Goal: Check status: Check status

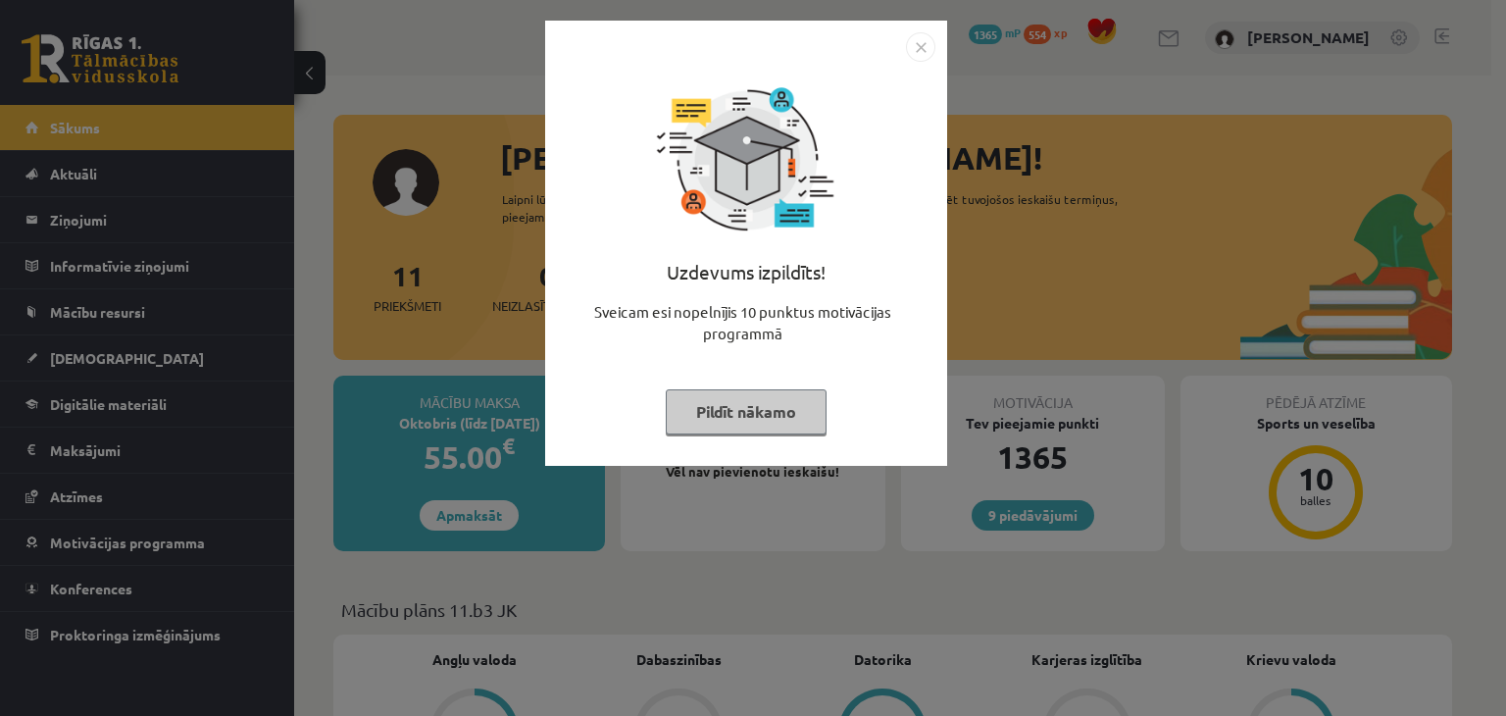
click at [918, 33] on img "Close" at bounding box center [920, 46] width 29 height 29
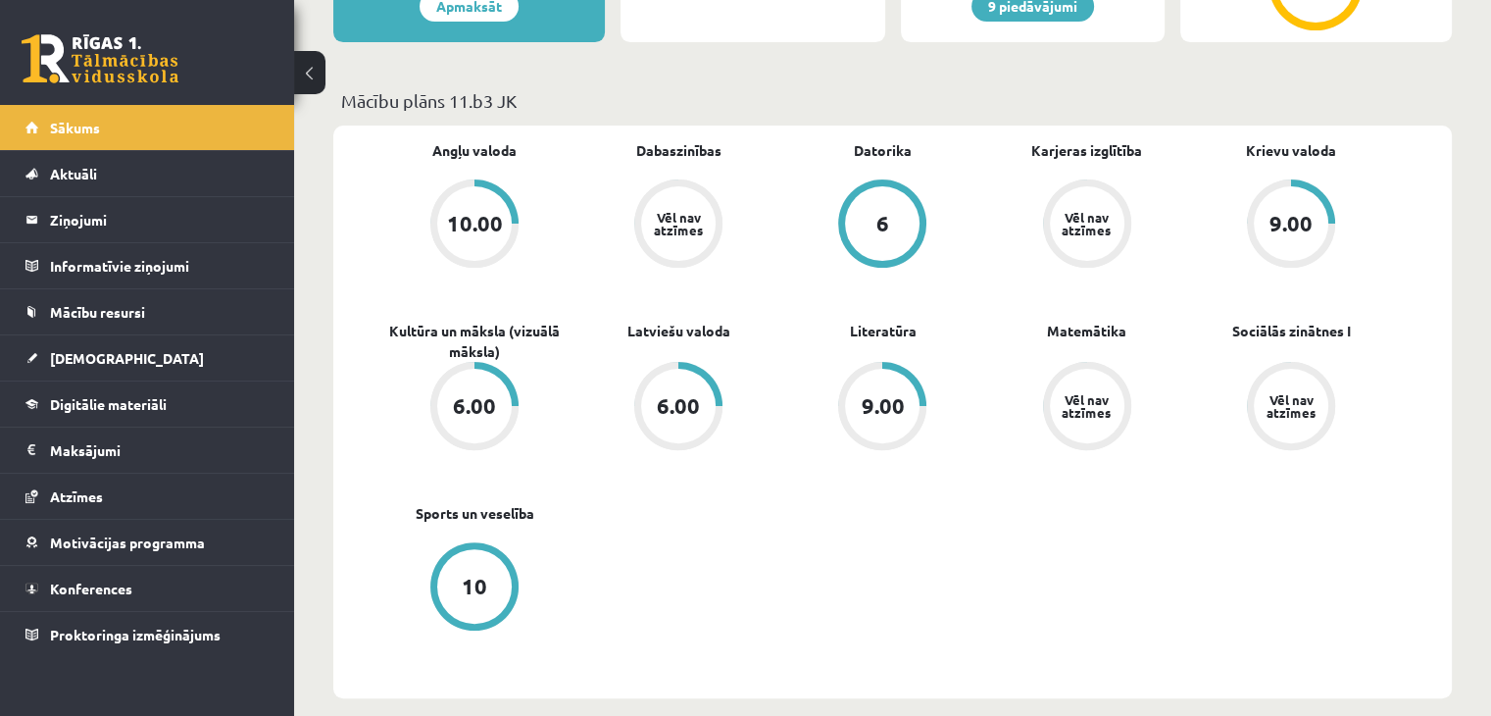
scroll to position [502, 0]
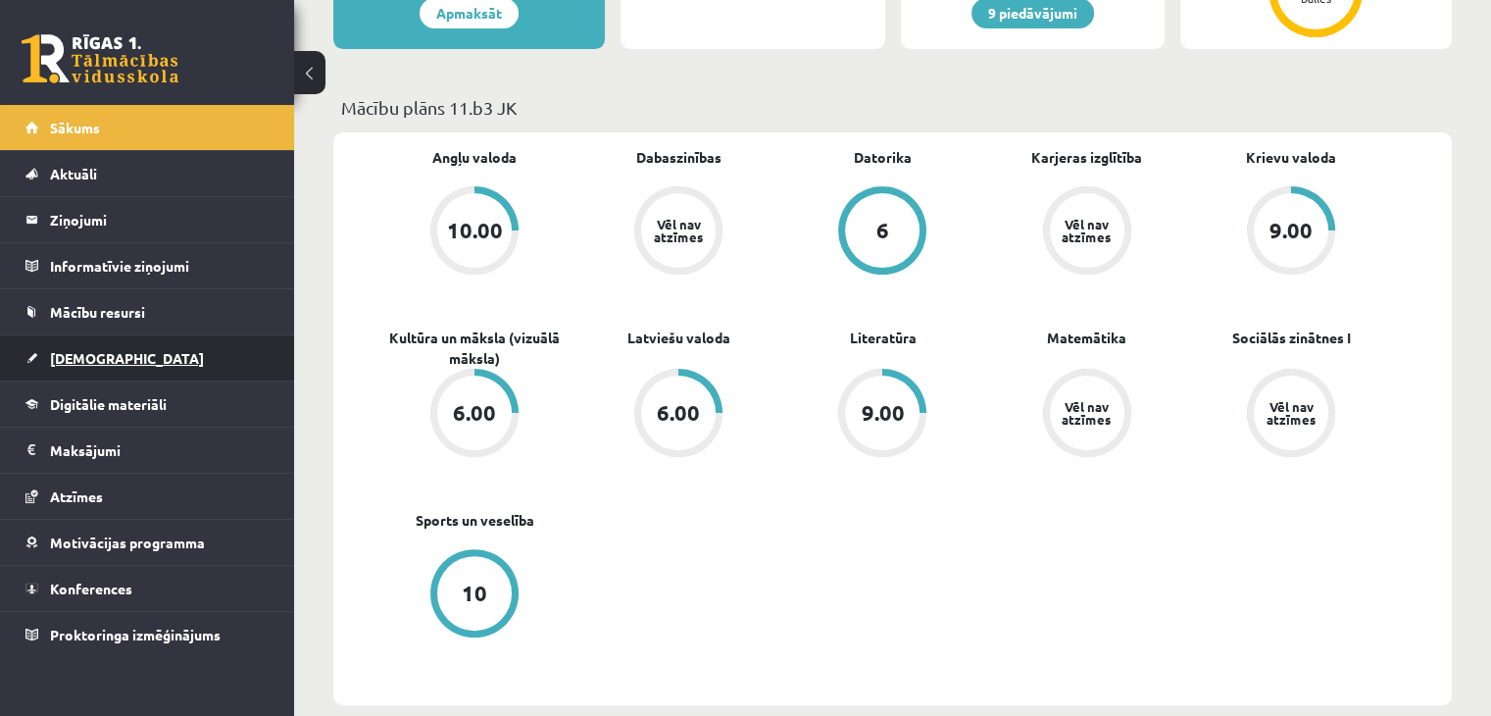
click at [117, 356] on link "[DEMOGRAPHIC_DATA]" at bounding box center [147, 357] width 244 height 45
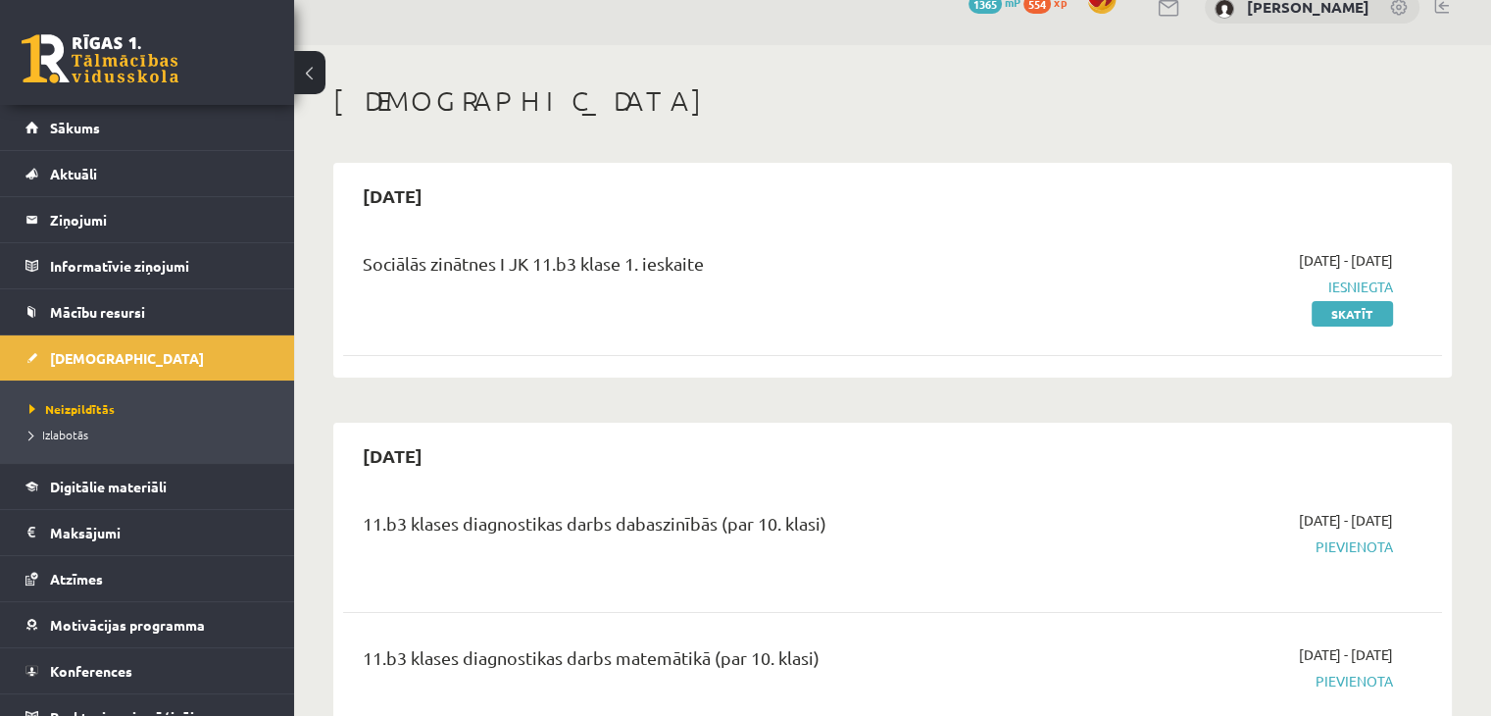
scroll to position [29, 0]
click at [95, 432] on link "Izlabotās" at bounding box center [151, 434] width 245 height 18
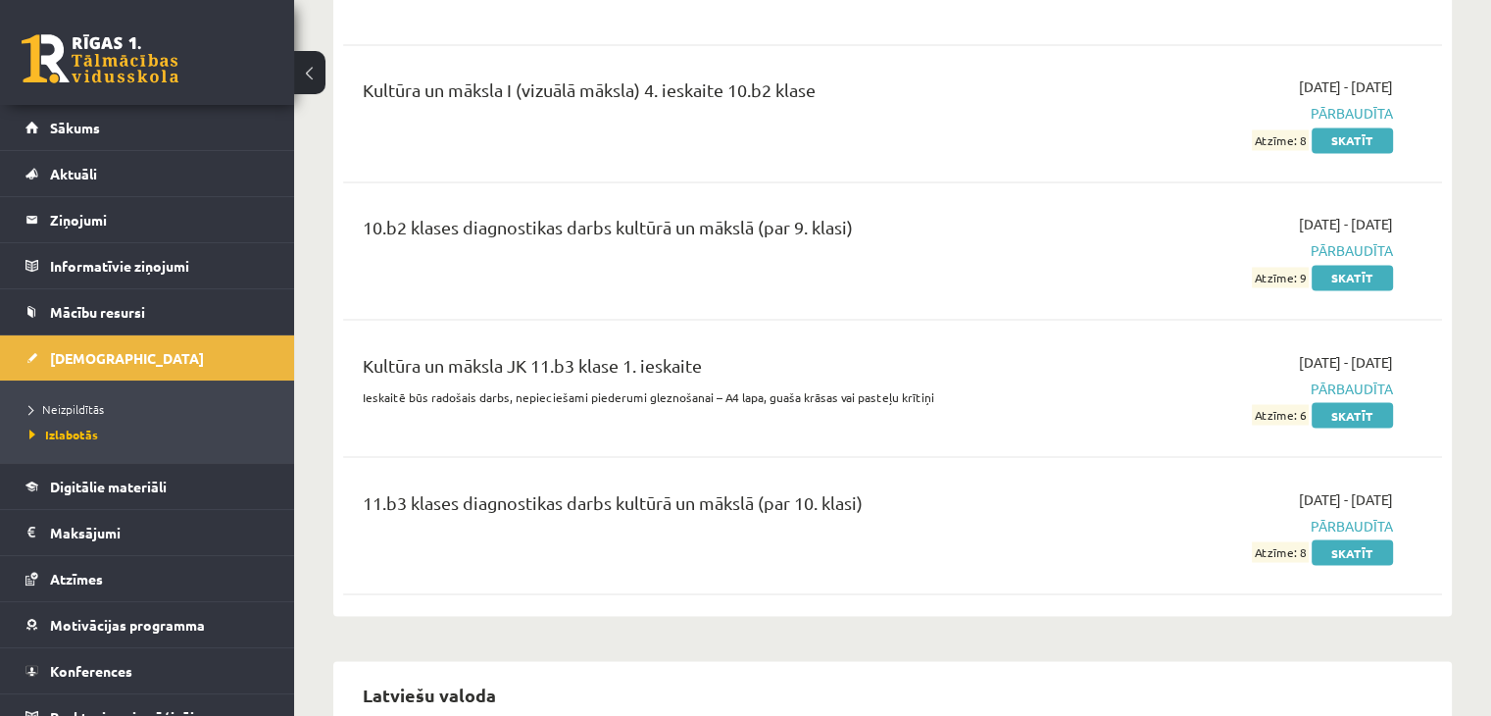
scroll to position [3496, 0]
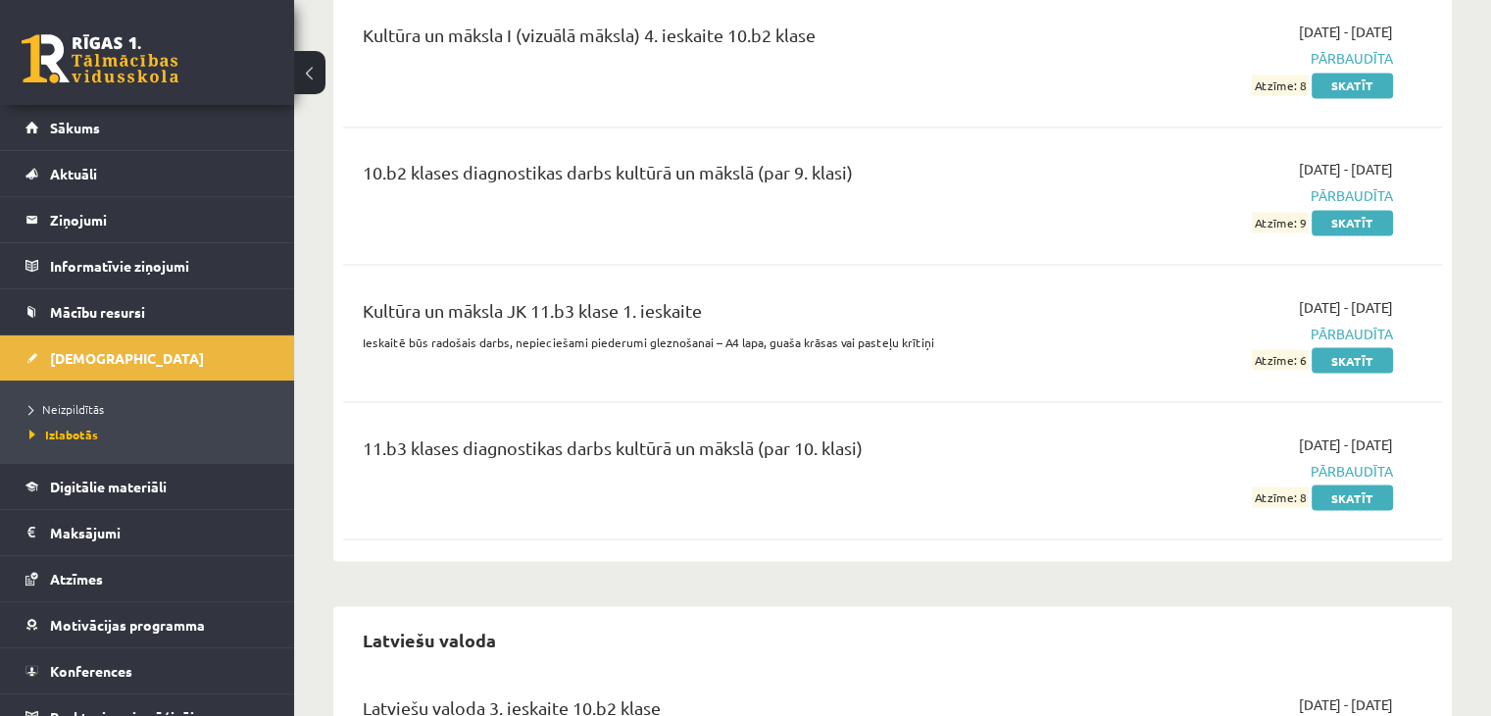
click at [1357, 307] on div "2025-10-01 - 2025-10-15 Pārbaudīta Atzīme: 6 Skatīt" at bounding box center [1231, 333] width 353 height 74
click at [1355, 347] on link "Skatīt" at bounding box center [1352, 359] width 81 height 25
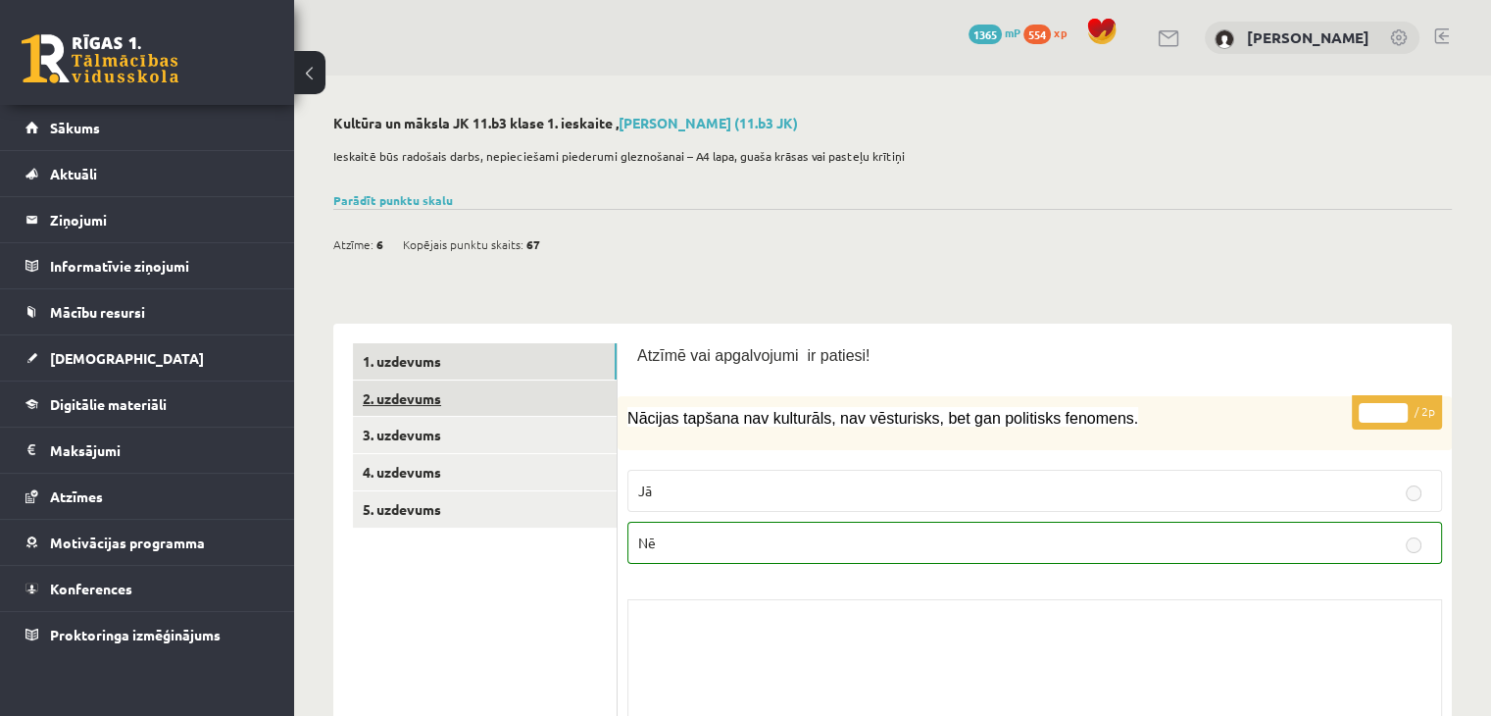
click at [573, 390] on link "2. uzdevums" at bounding box center [485, 398] width 264 height 36
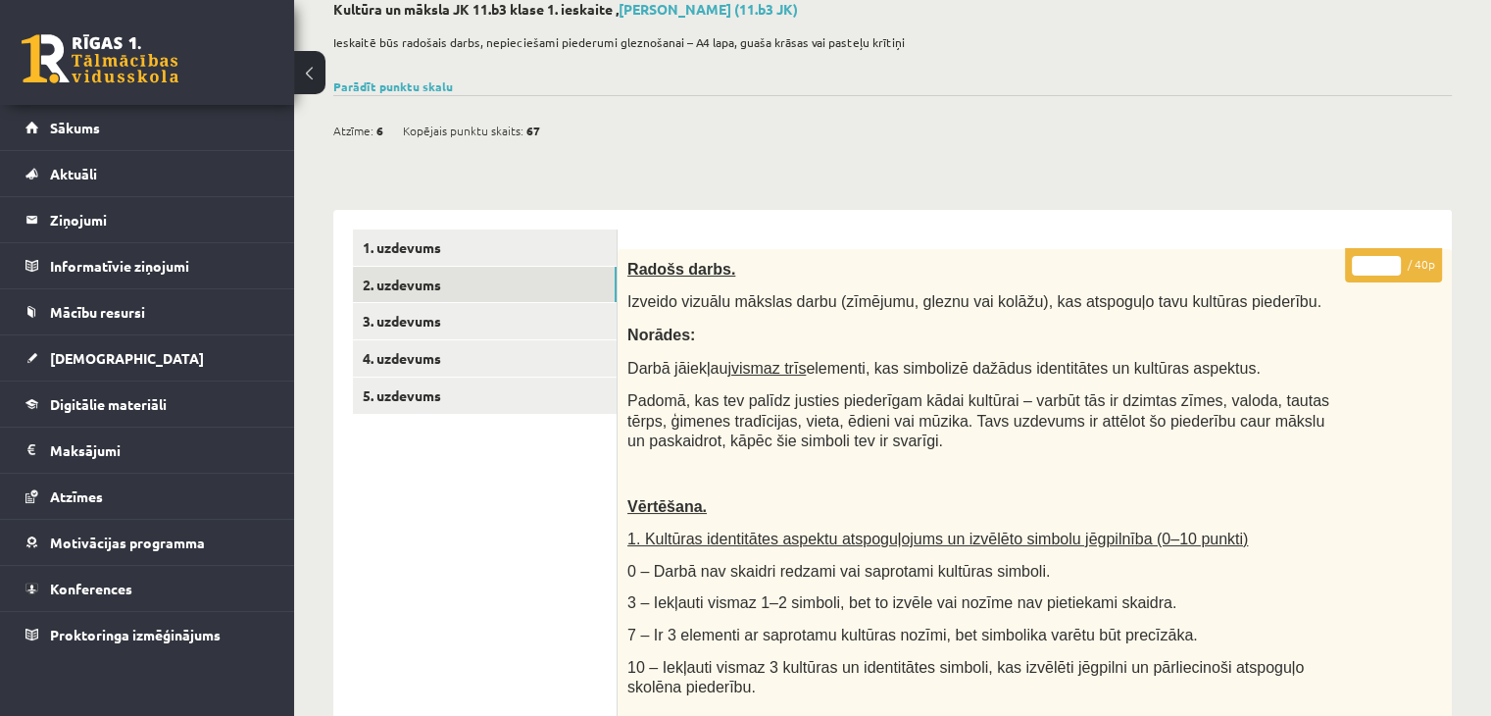
scroll to position [113, 0]
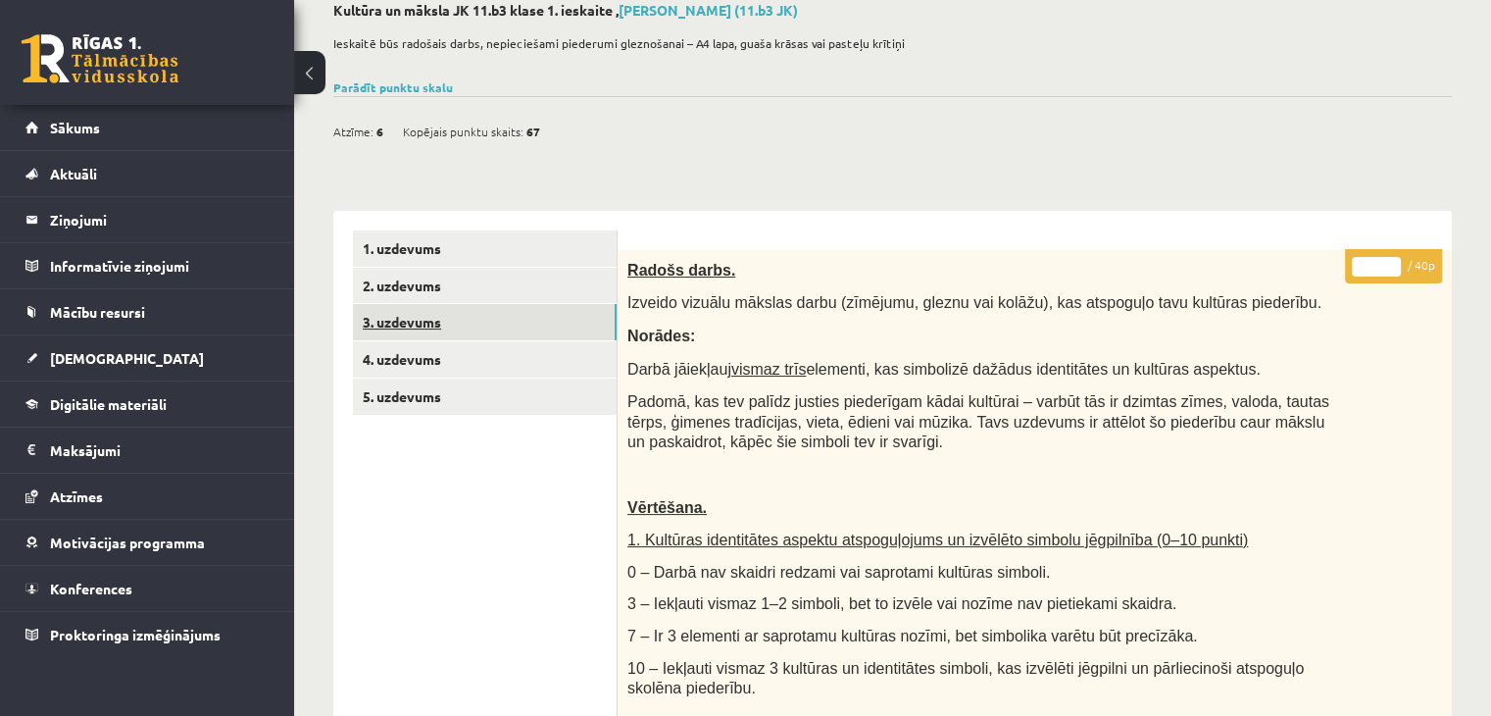
click at [510, 311] on link "3. uzdevums" at bounding box center [485, 322] width 264 height 36
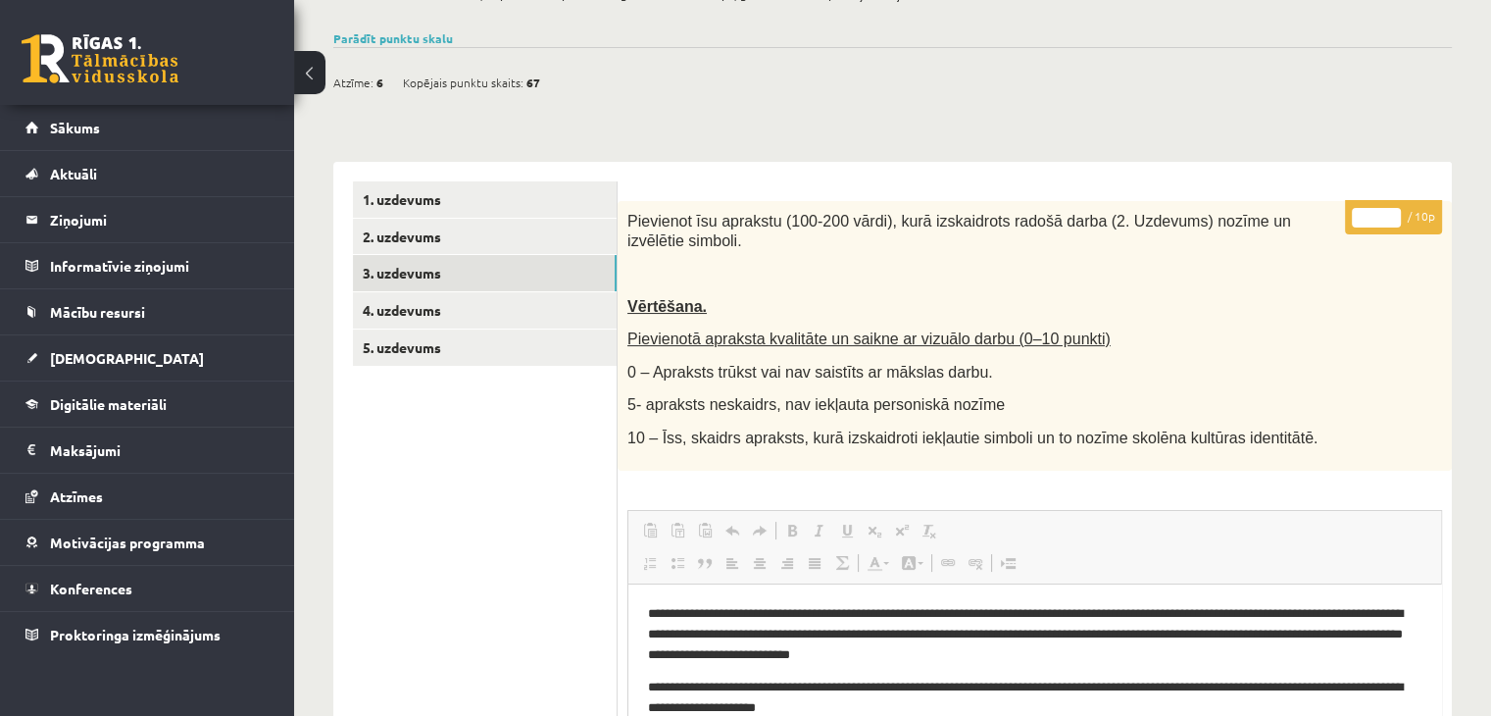
scroll to position [157, 0]
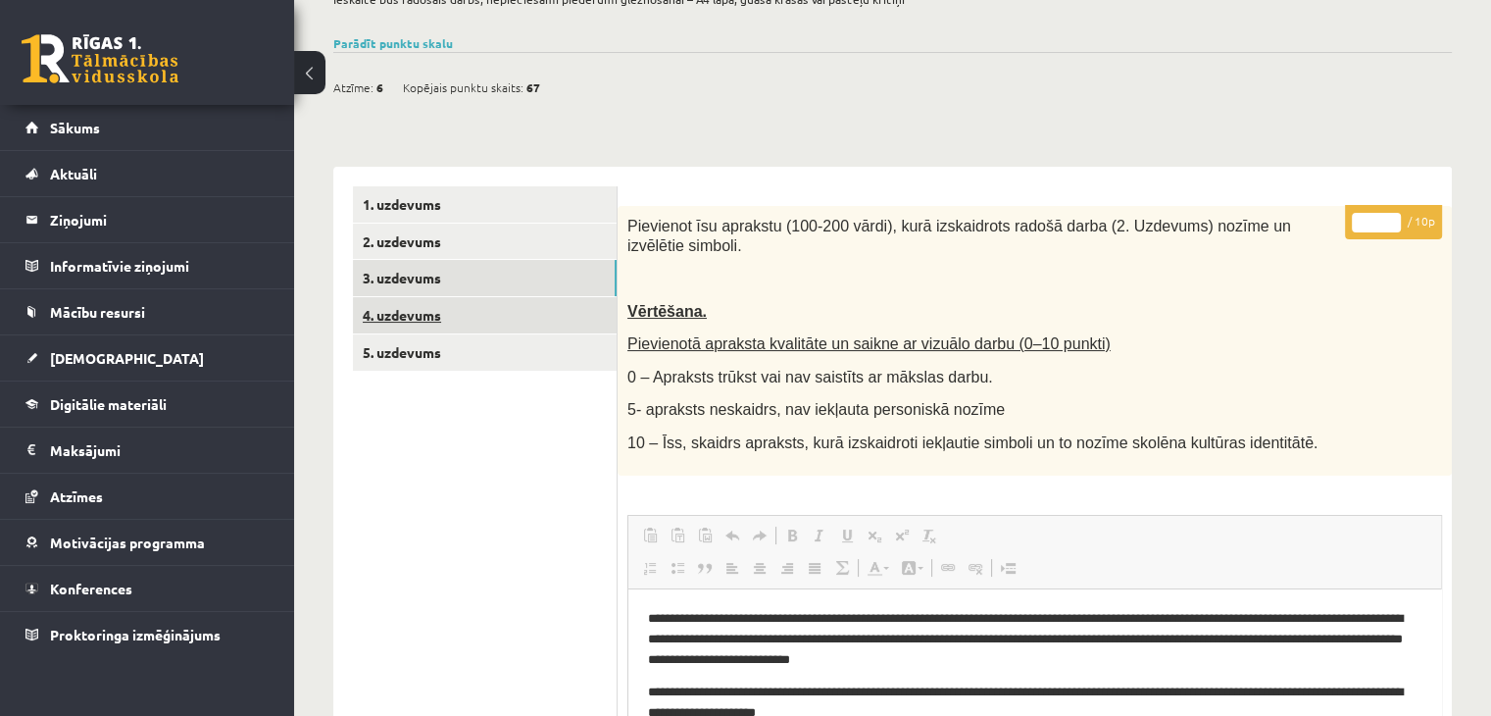
click at [502, 313] on link "4. uzdevums" at bounding box center [485, 315] width 264 height 36
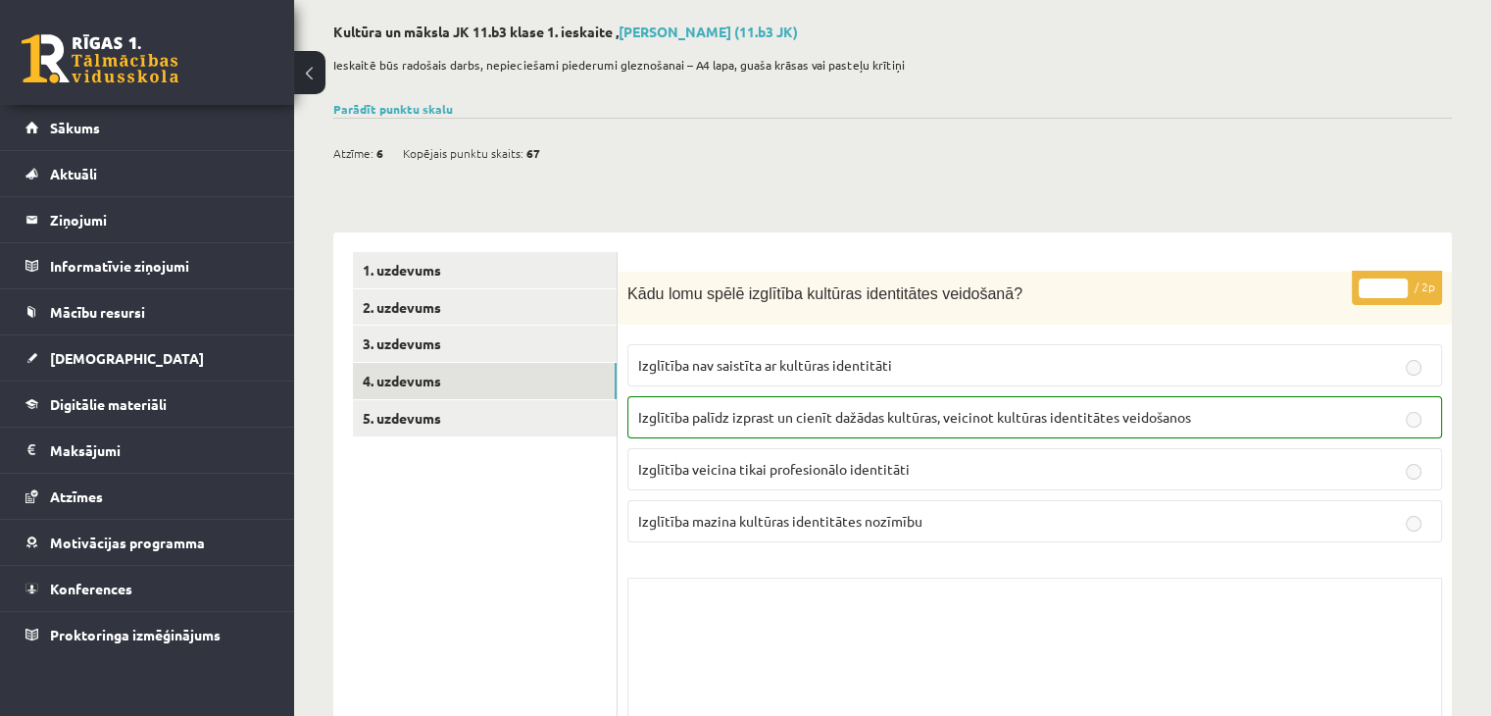
scroll to position [0, 0]
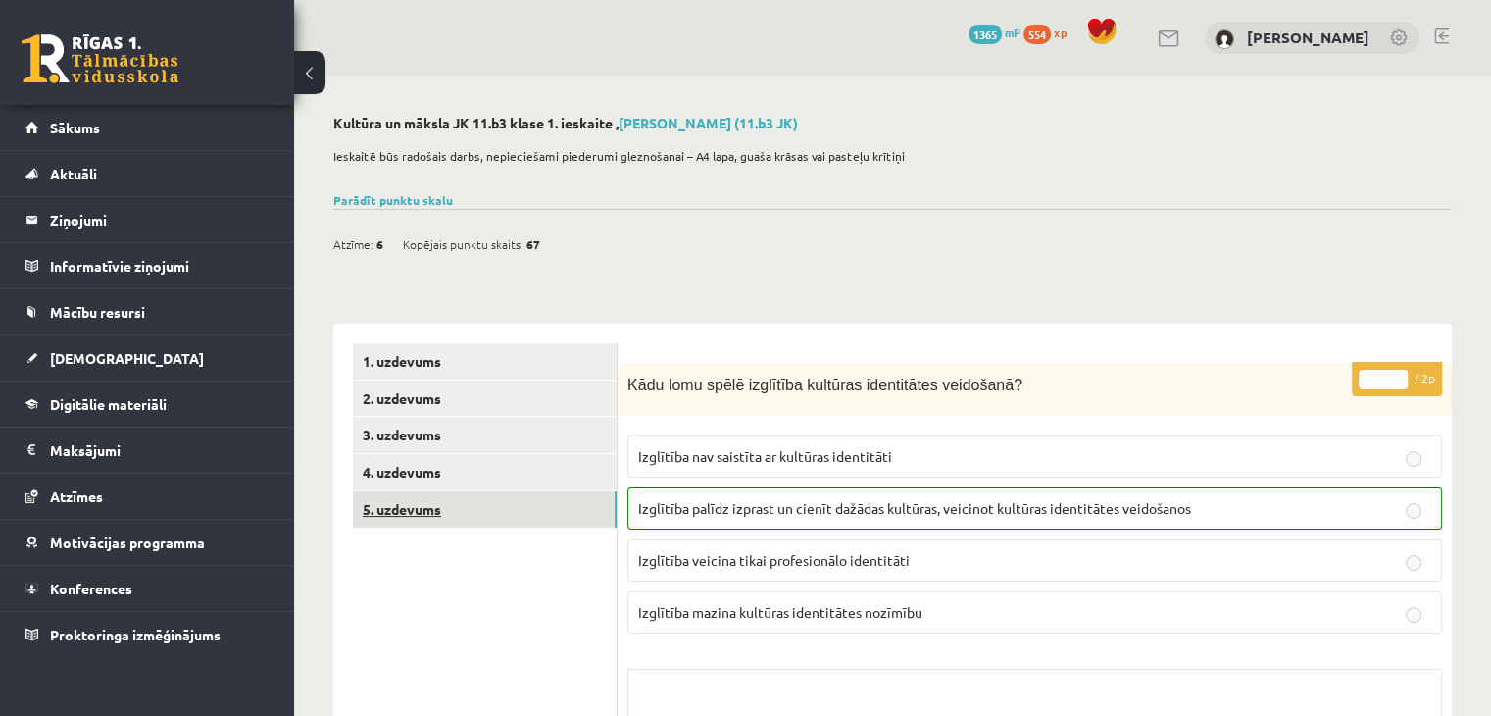
click at [557, 506] on link "5. uzdevums" at bounding box center [485, 509] width 264 height 36
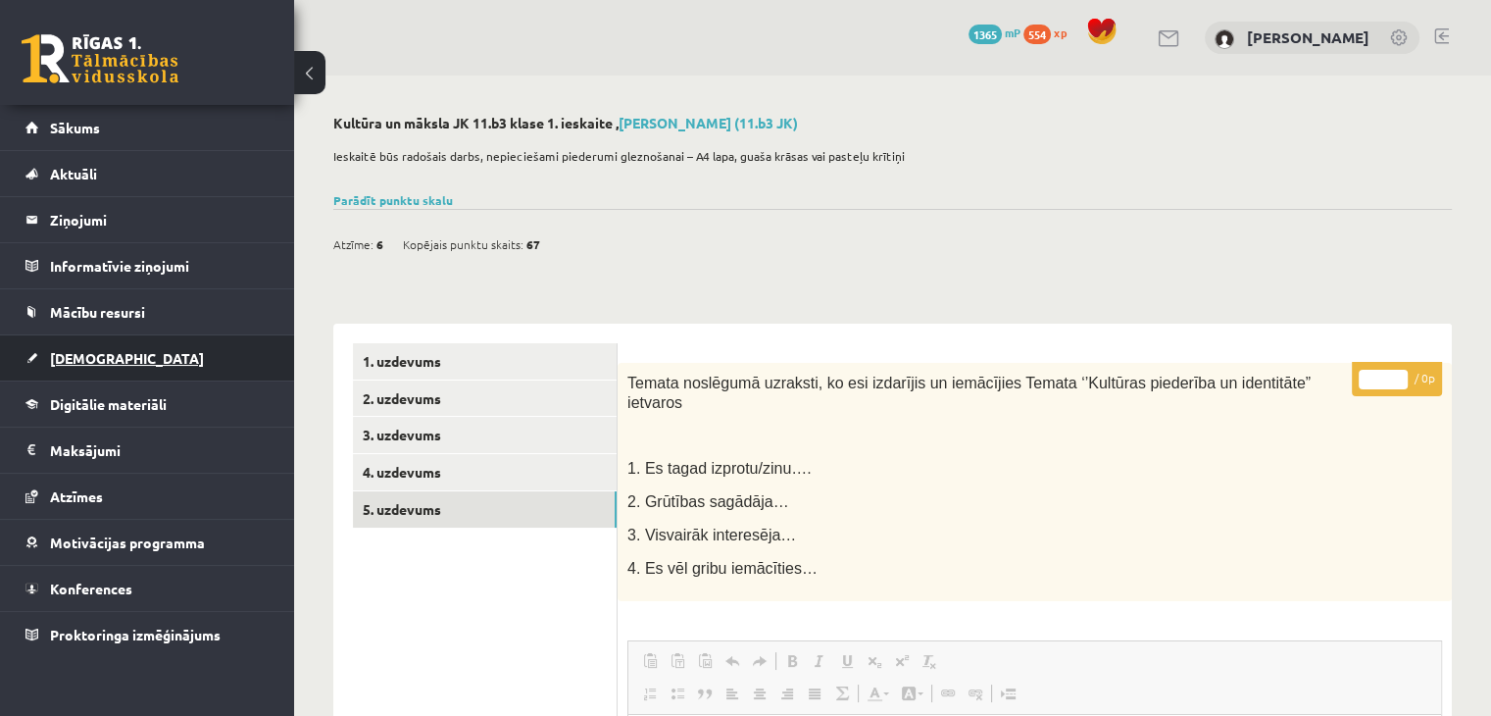
click at [117, 347] on link "[DEMOGRAPHIC_DATA]" at bounding box center [147, 357] width 244 height 45
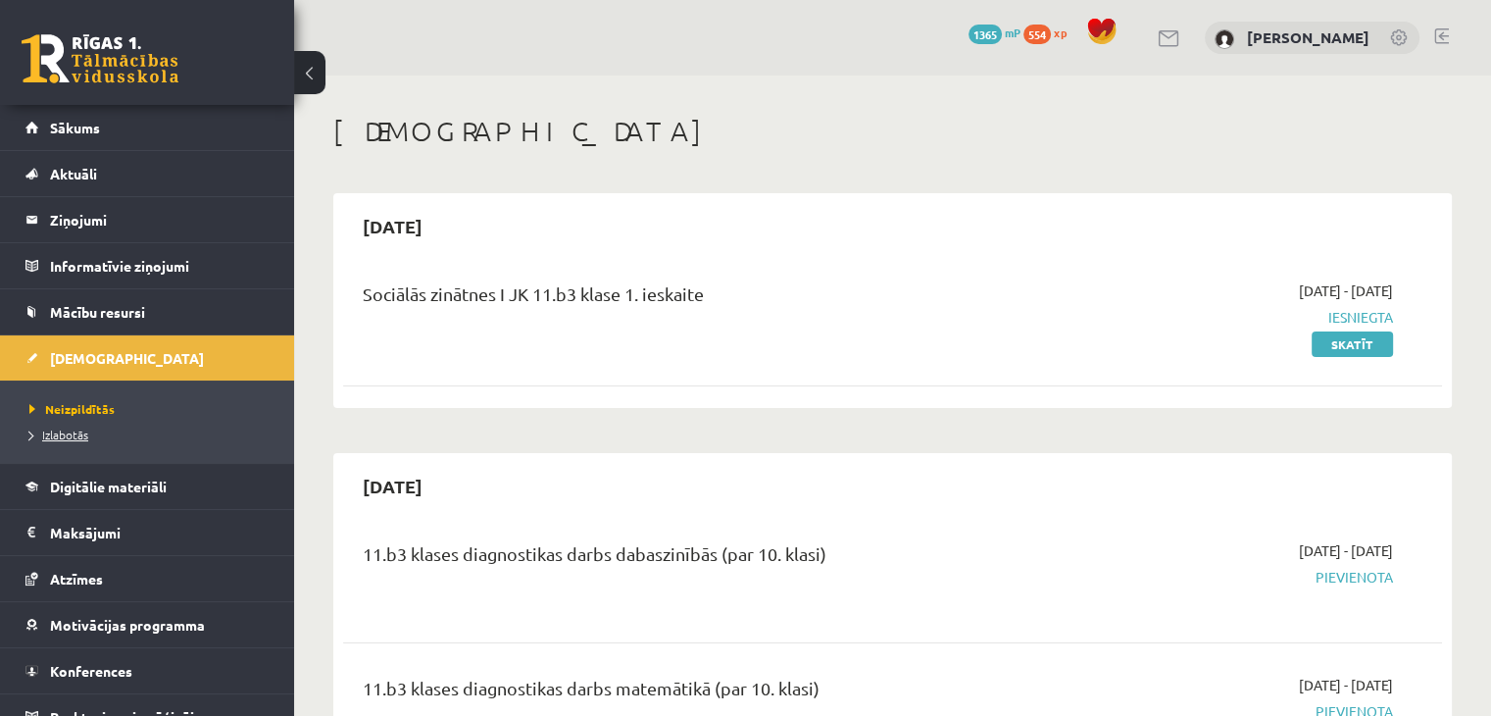
click at [189, 434] on link "Izlabotās" at bounding box center [151, 434] width 245 height 18
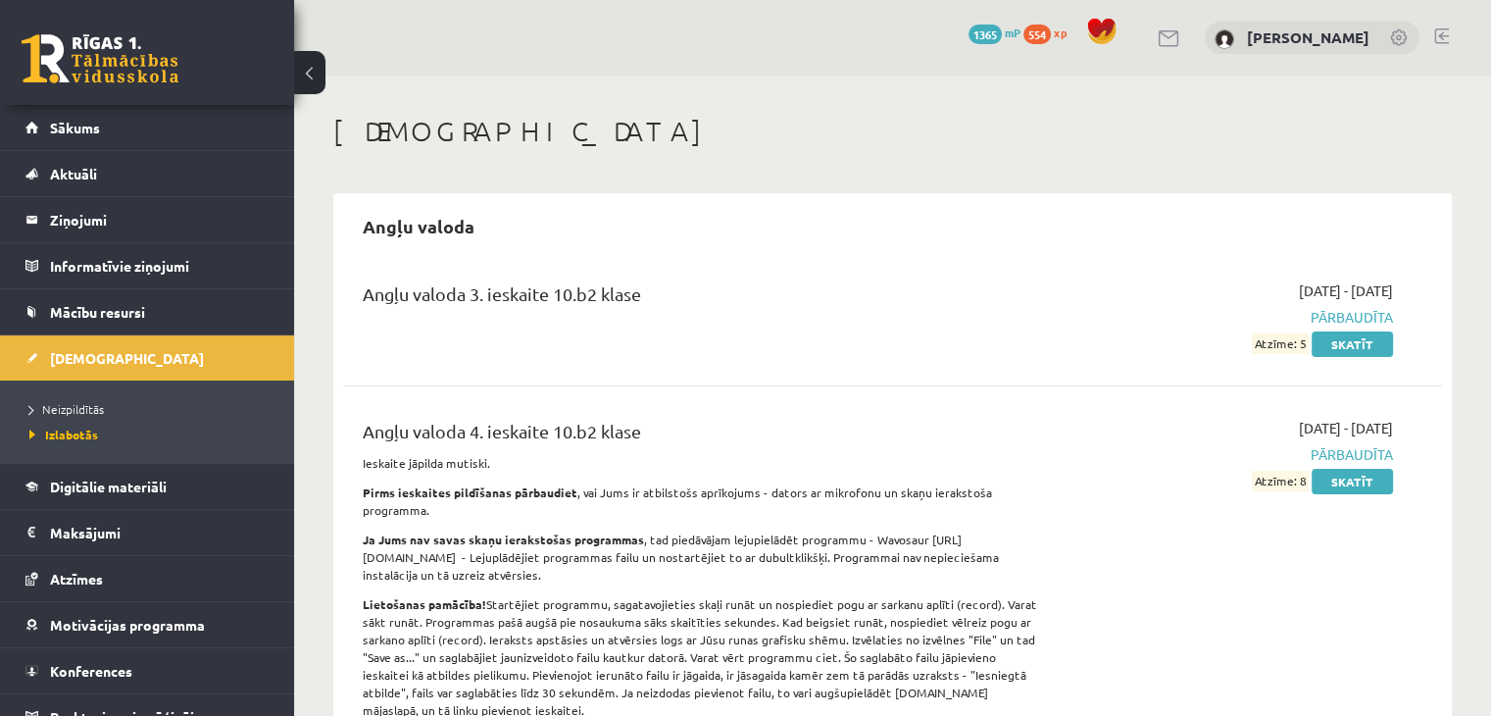
drag, startPoint x: 745, startPoint y: 495, endPoint x: 888, endPoint y: 269, distance: 267.9
click at [888, 269] on div "Angļu valoda 3. ieskaite 10.b2 klase 2025-01-01 - 2025-01-31 Pārbaudīta Atzīme:…" at bounding box center [892, 655] width 1099 height 788
click at [888, 269] on div "Angļu valoda 3. ieskaite 10.b2 klase 2025-01-01 - 2025-01-31 Pārbaudīta Atzīme:…" at bounding box center [892, 317] width 1099 height 113
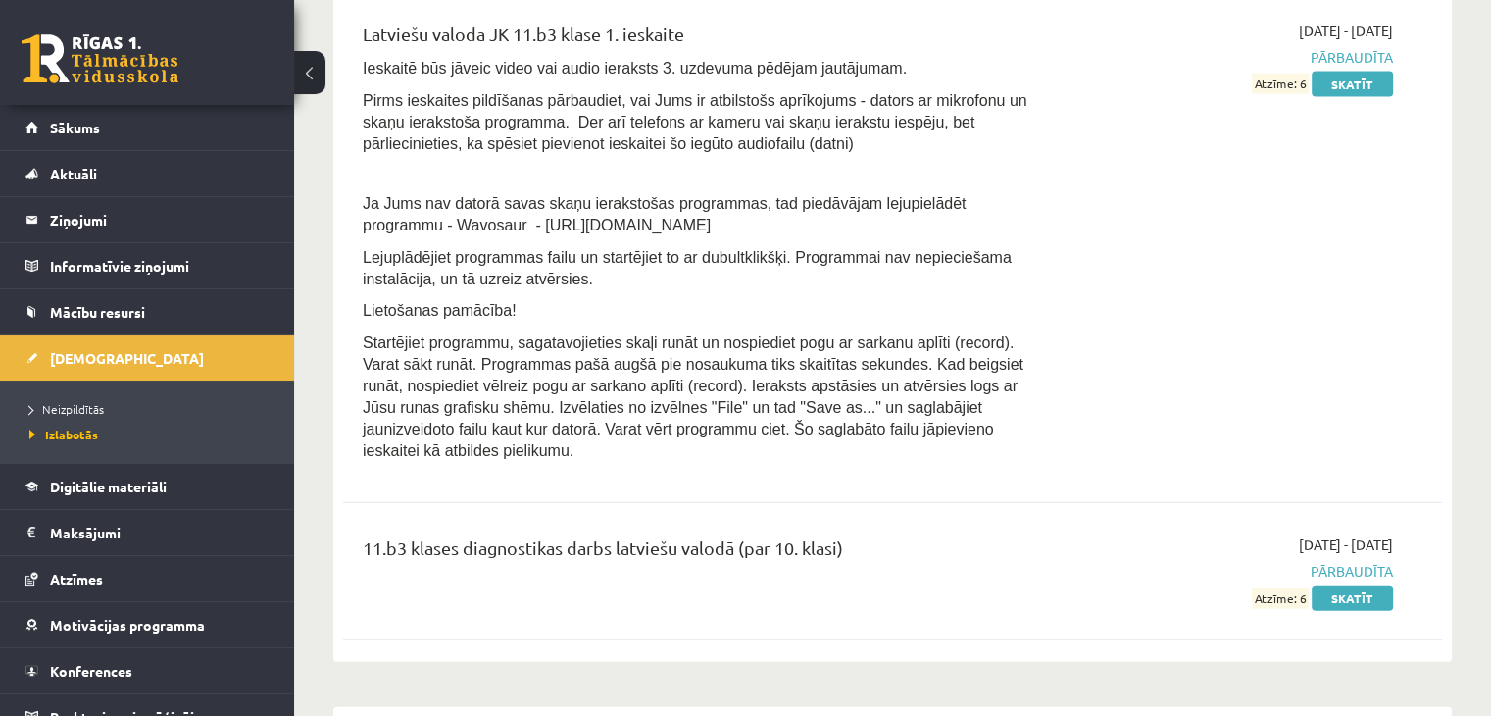
scroll to position [4162, 0]
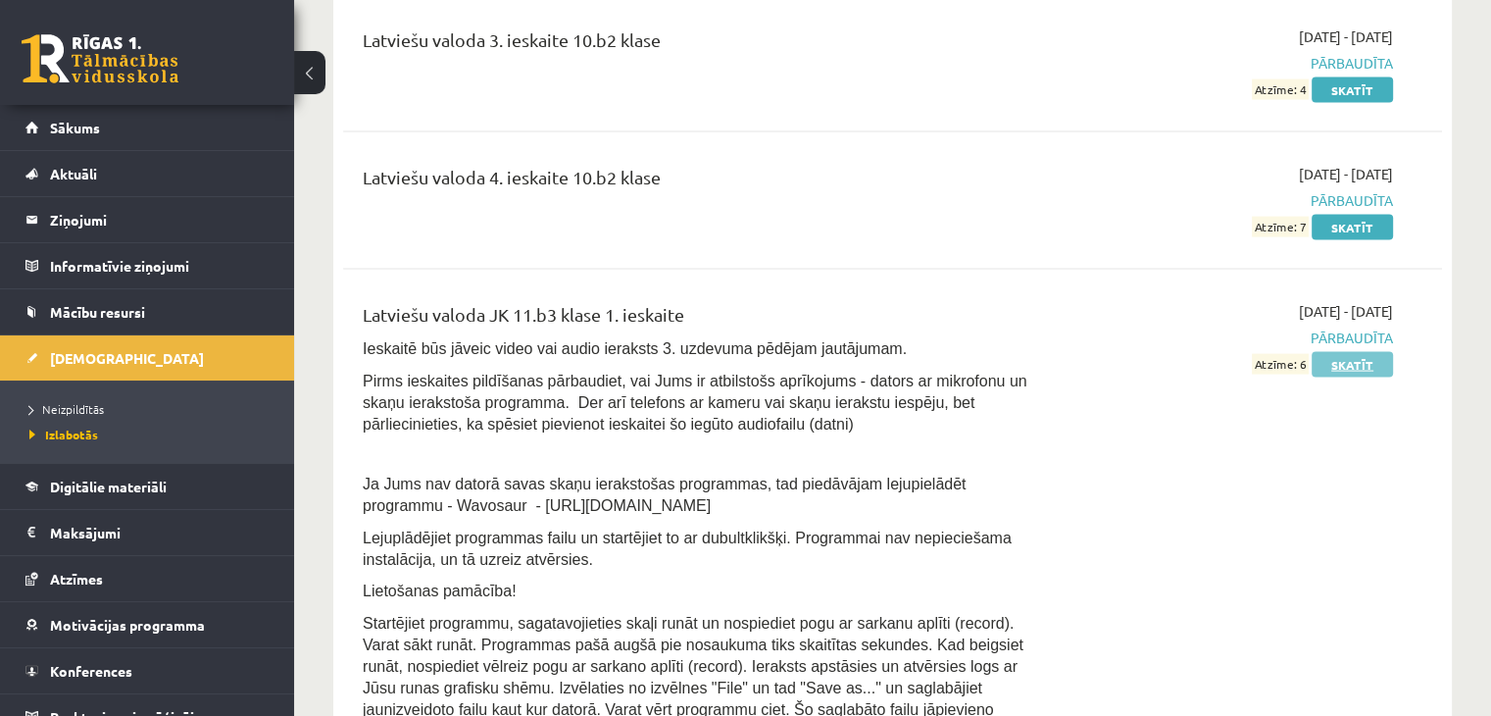
click at [1365, 352] on link "Skatīt" at bounding box center [1352, 364] width 81 height 25
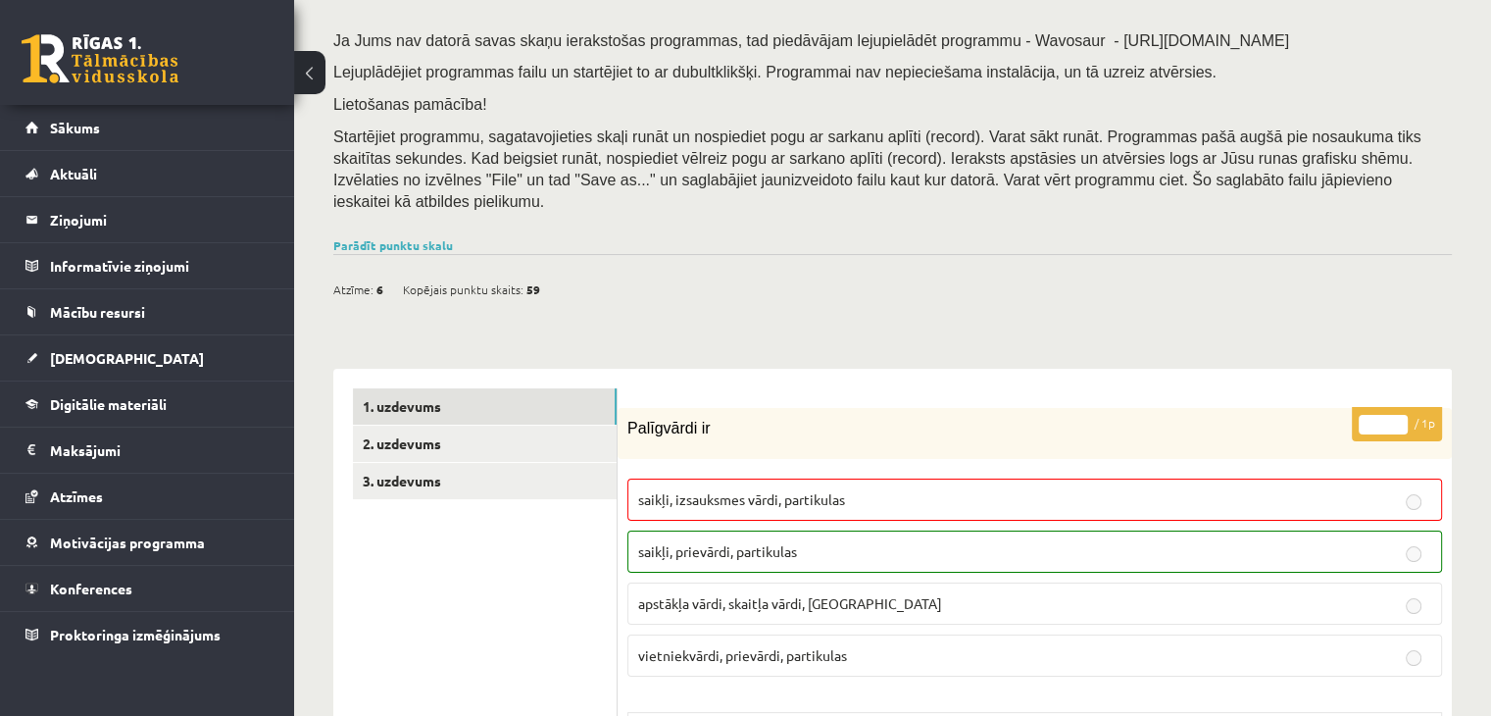
scroll to position [226, 0]
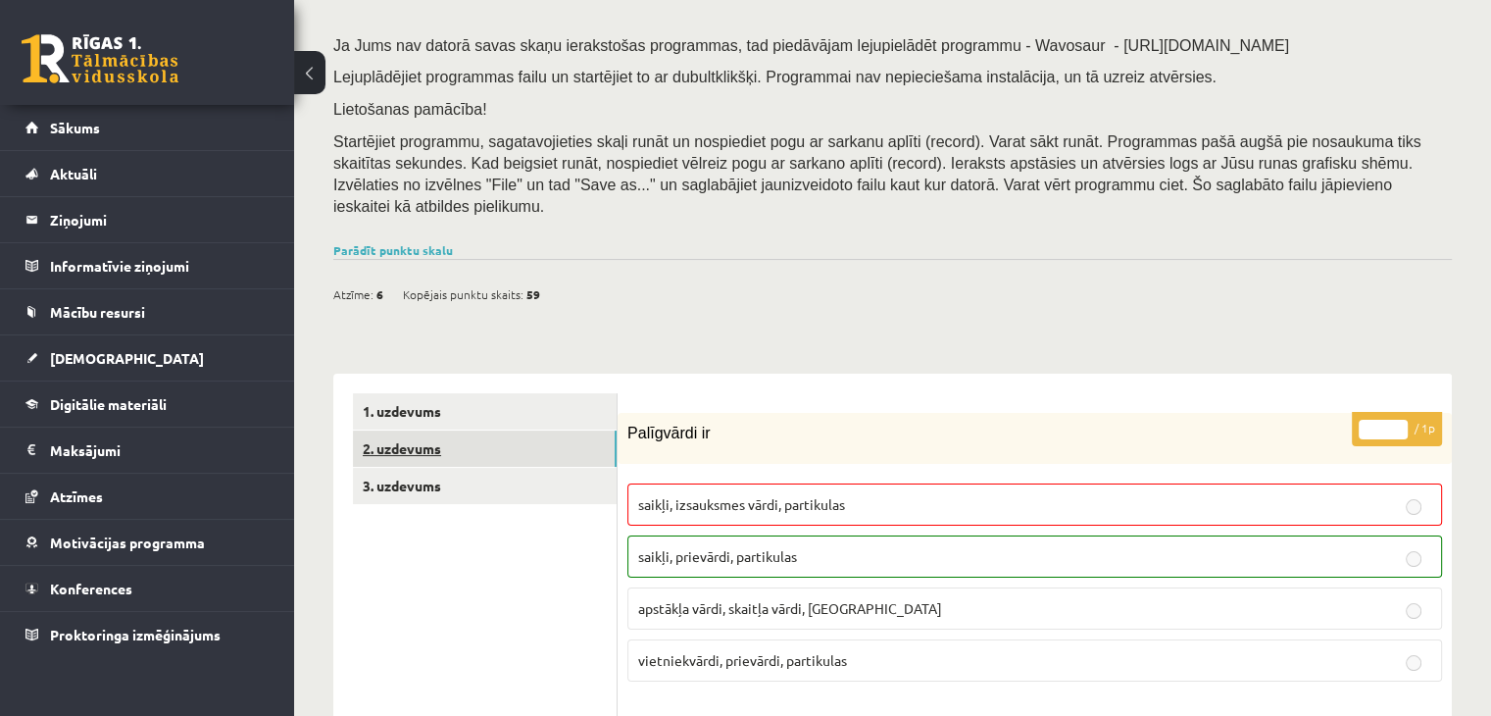
click at [555, 430] on link "2. uzdevums" at bounding box center [485, 448] width 264 height 36
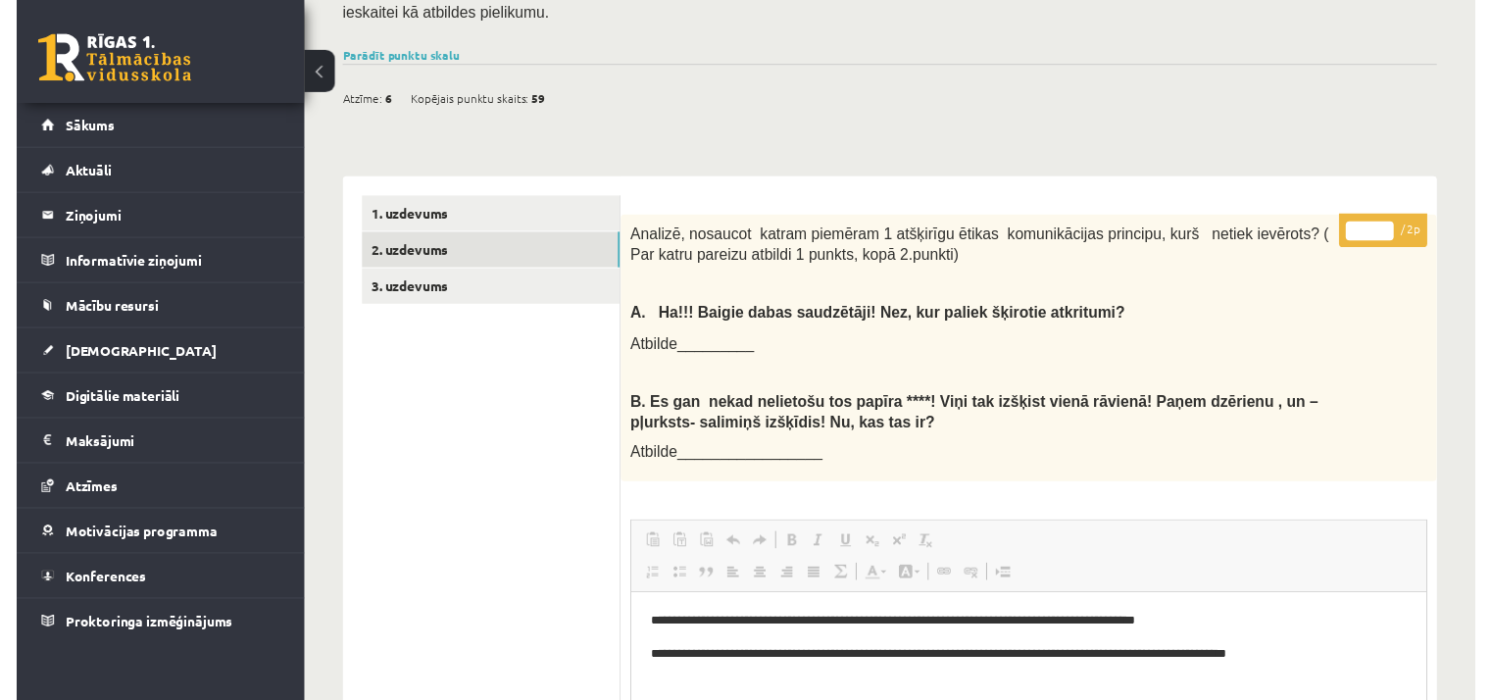
scroll to position [532, 0]
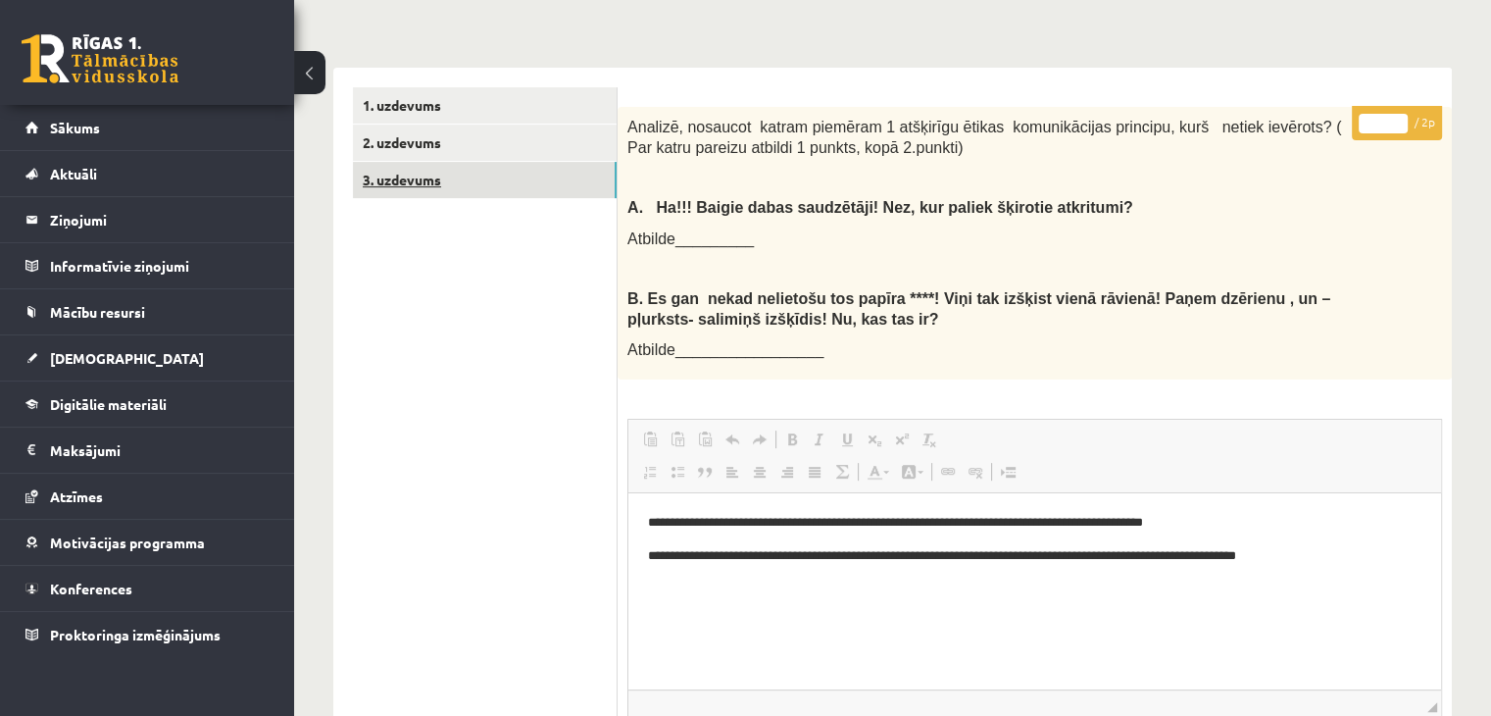
click at [526, 162] on link "3. uzdevums" at bounding box center [485, 180] width 264 height 36
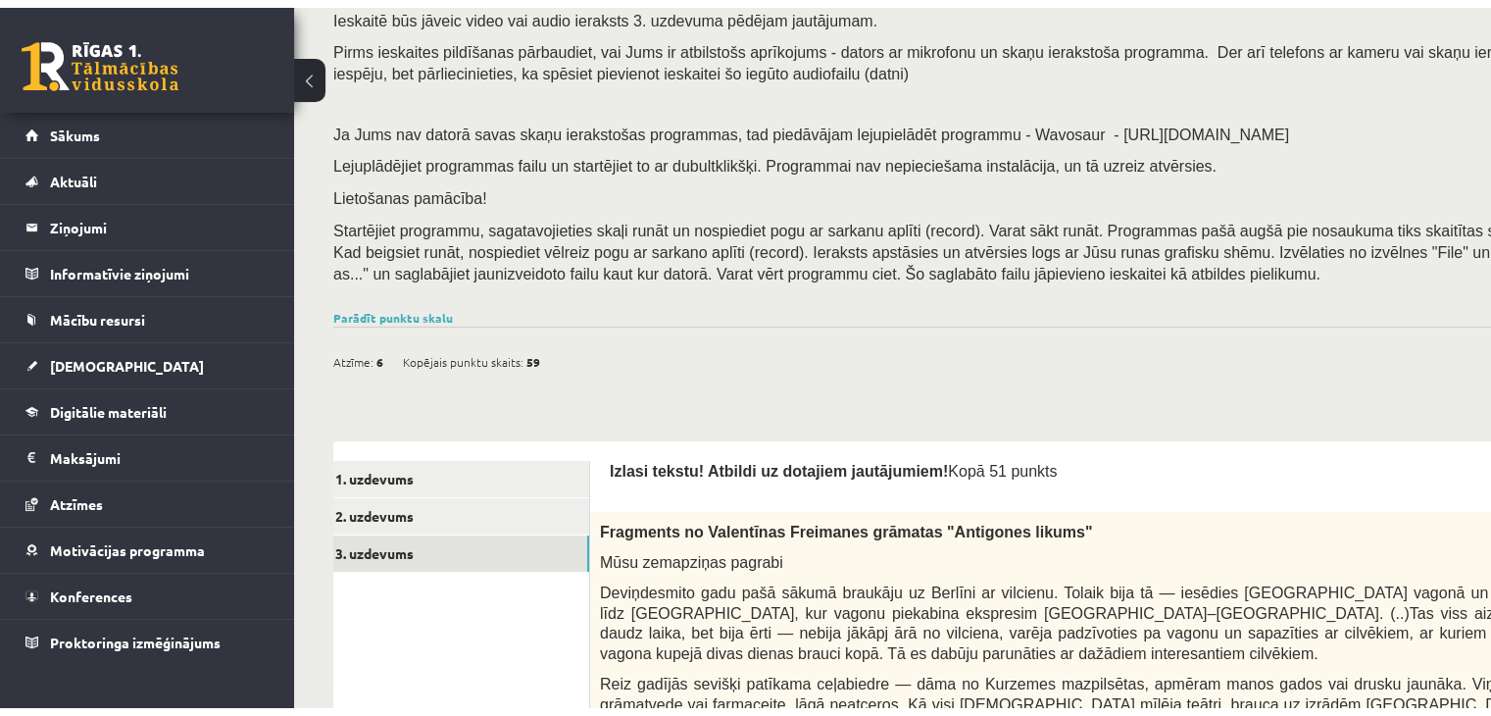
scroll to position [0, 0]
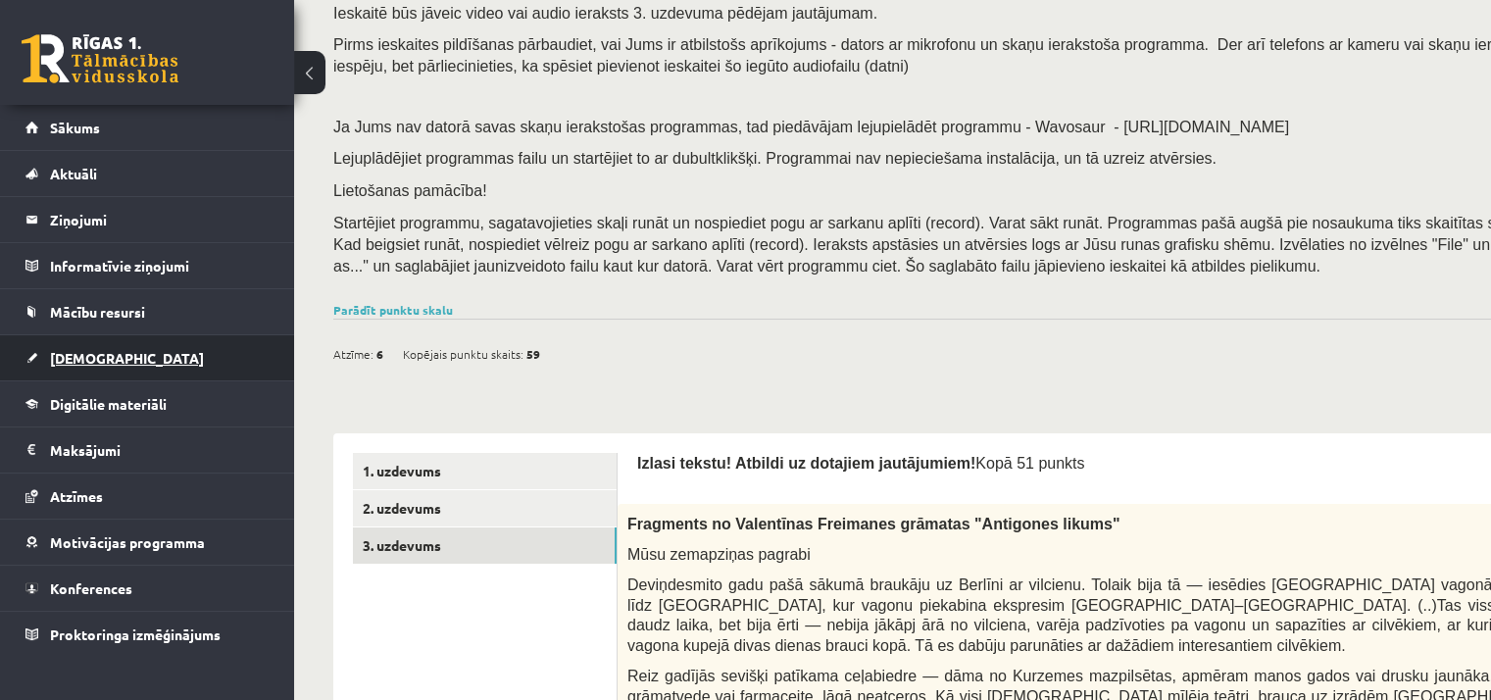
click at [129, 374] on link "[DEMOGRAPHIC_DATA]" at bounding box center [147, 357] width 244 height 45
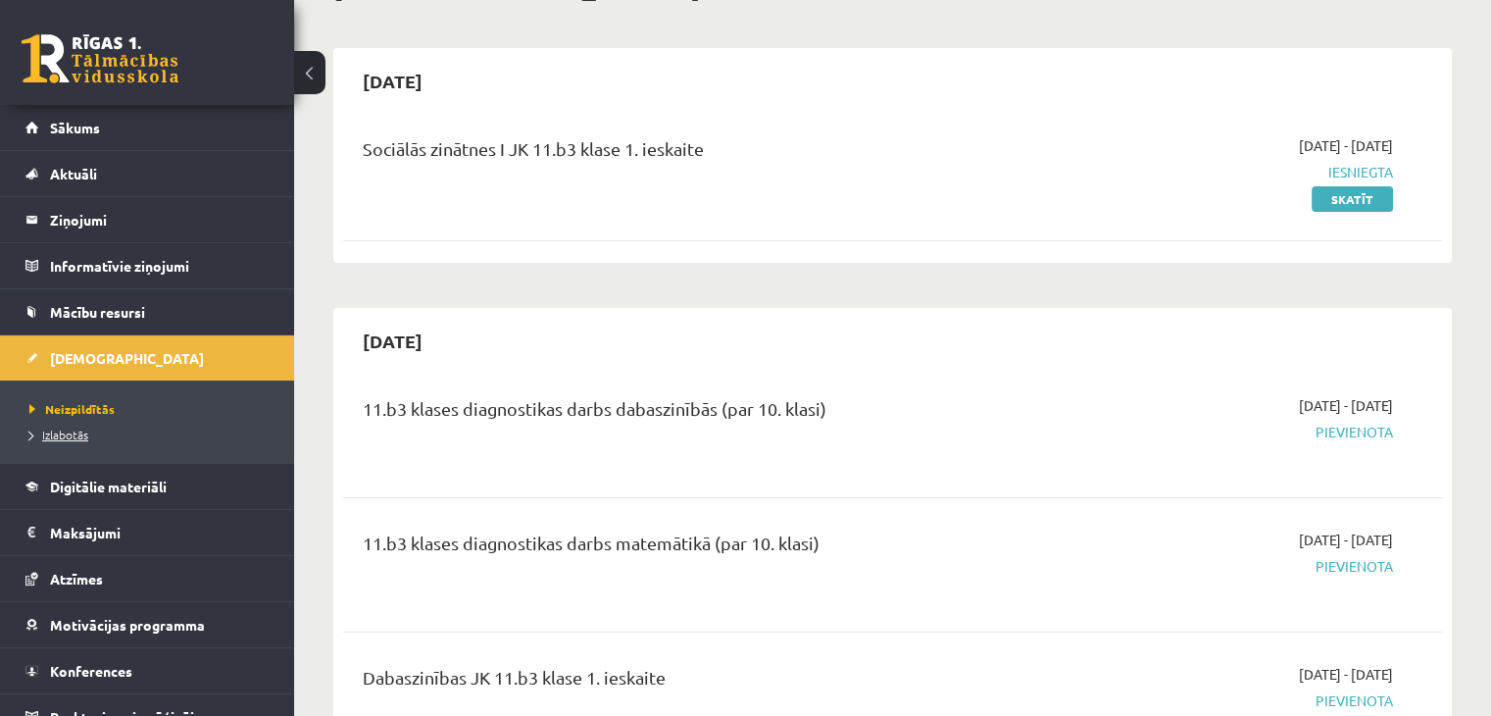
click at [93, 428] on link "Izlabotās" at bounding box center [151, 434] width 245 height 18
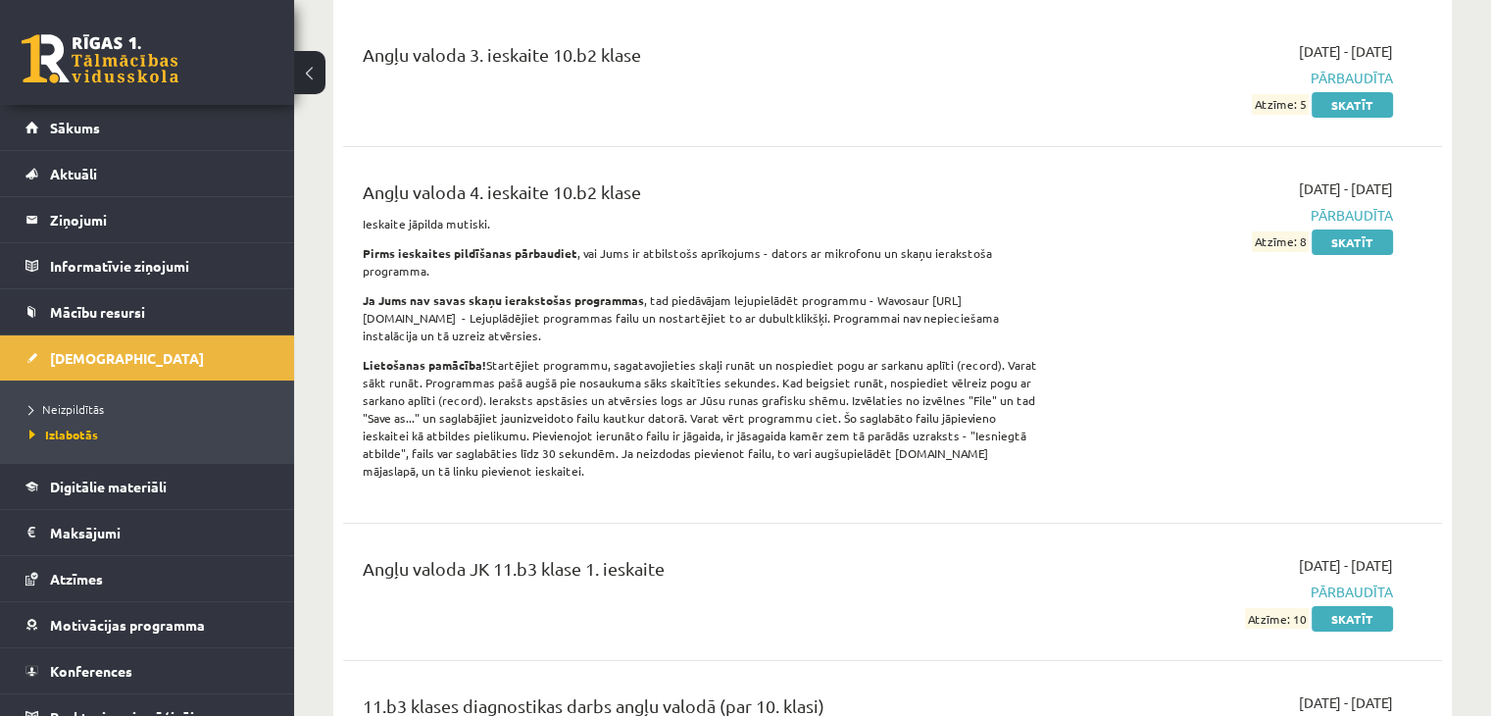
scroll to position [416, 0]
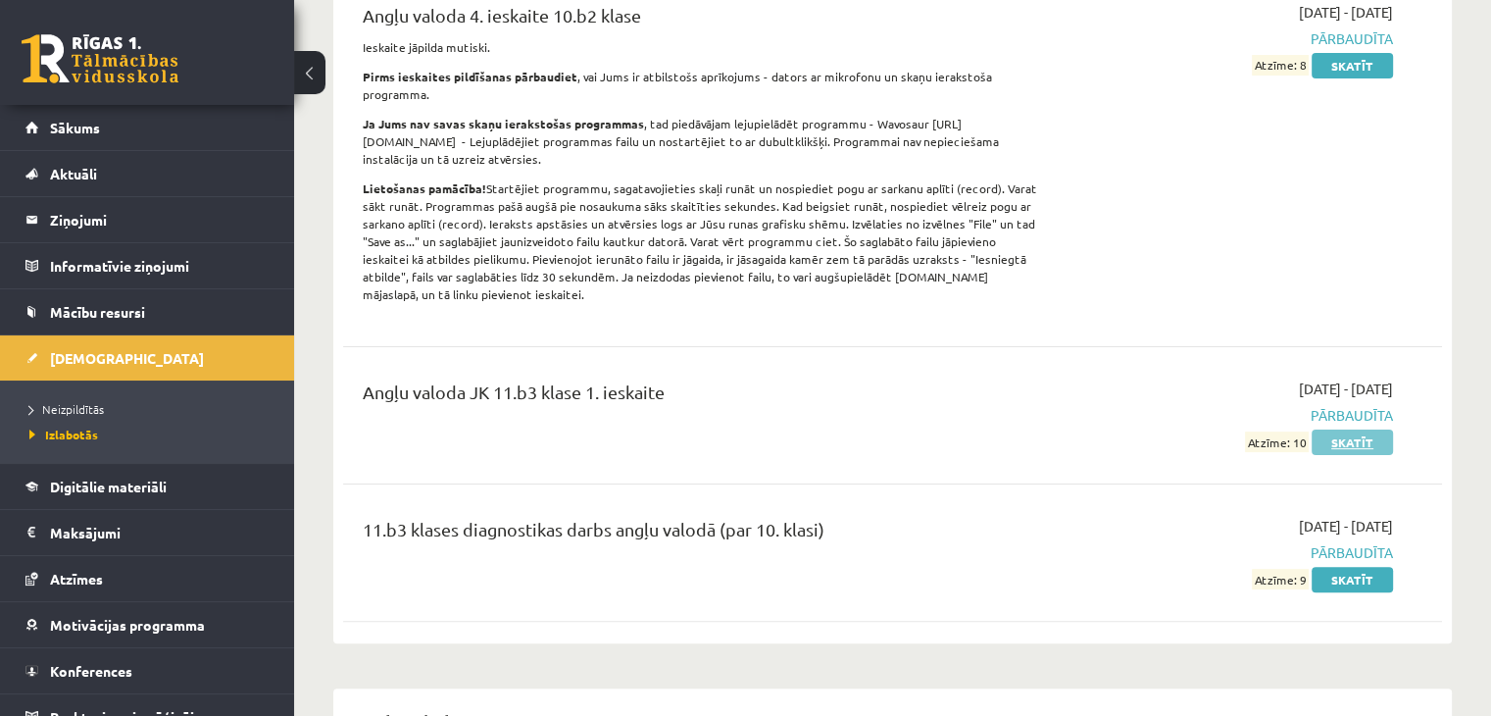
click at [1374, 429] on link "Skatīt" at bounding box center [1352, 441] width 81 height 25
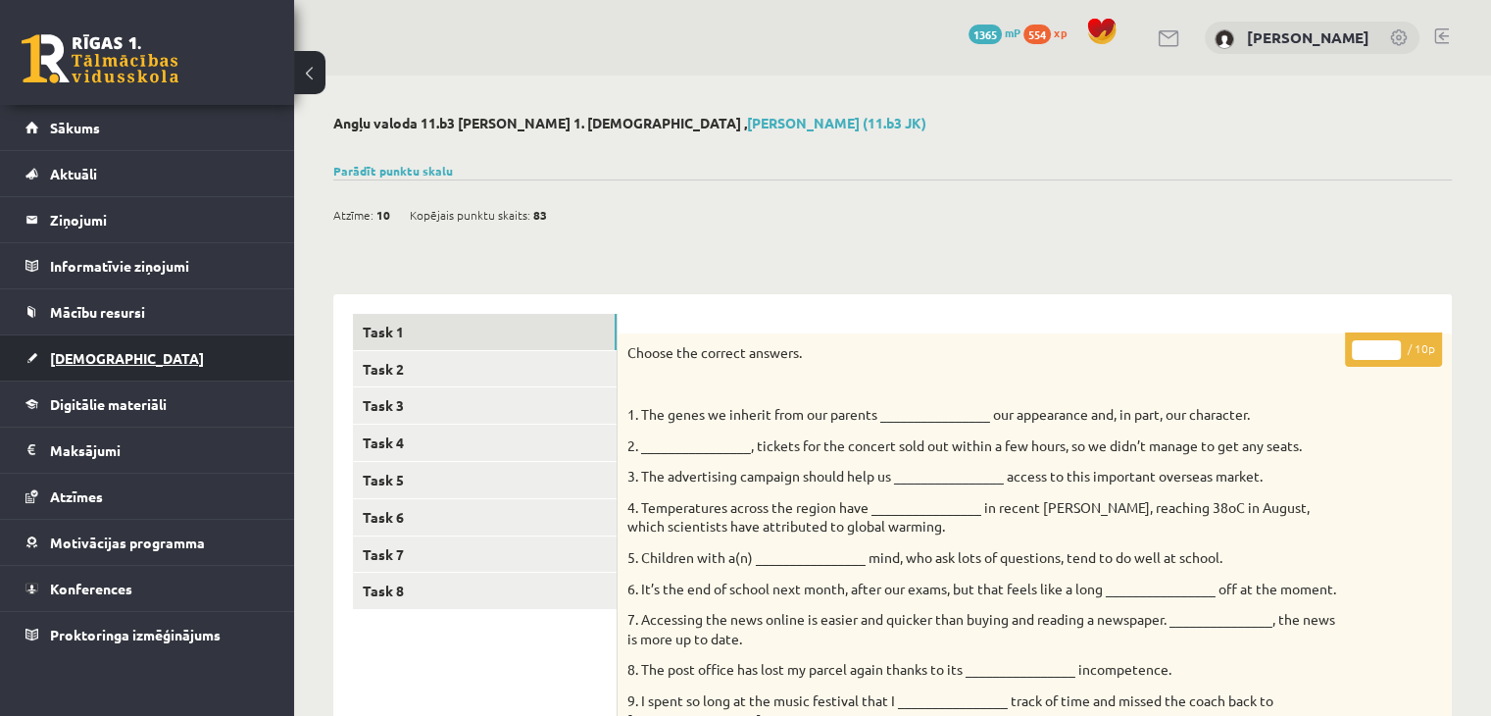
click at [157, 347] on link "[DEMOGRAPHIC_DATA]" at bounding box center [147, 357] width 244 height 45
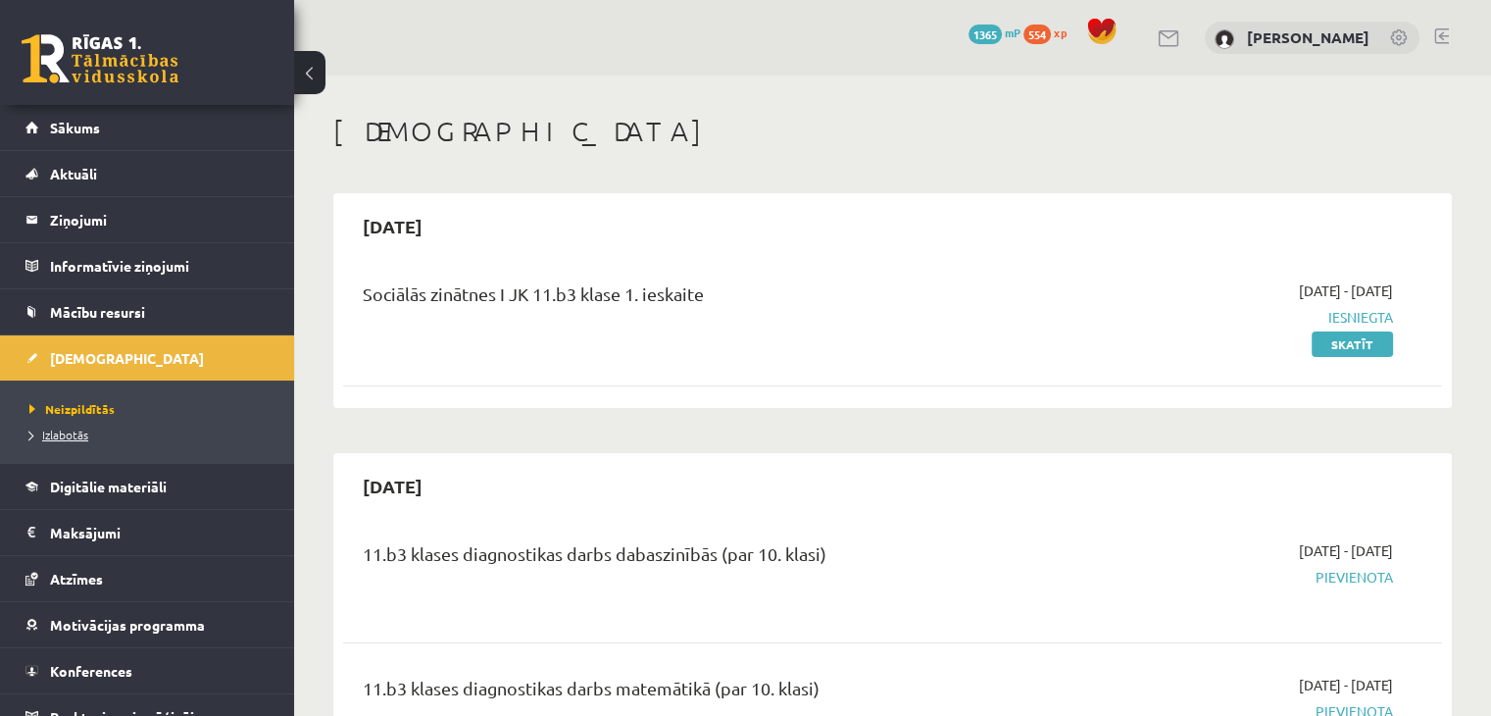
click at [86, 436] on span "Izlabotās" at bounding box center [58, 434] width 59 height 16
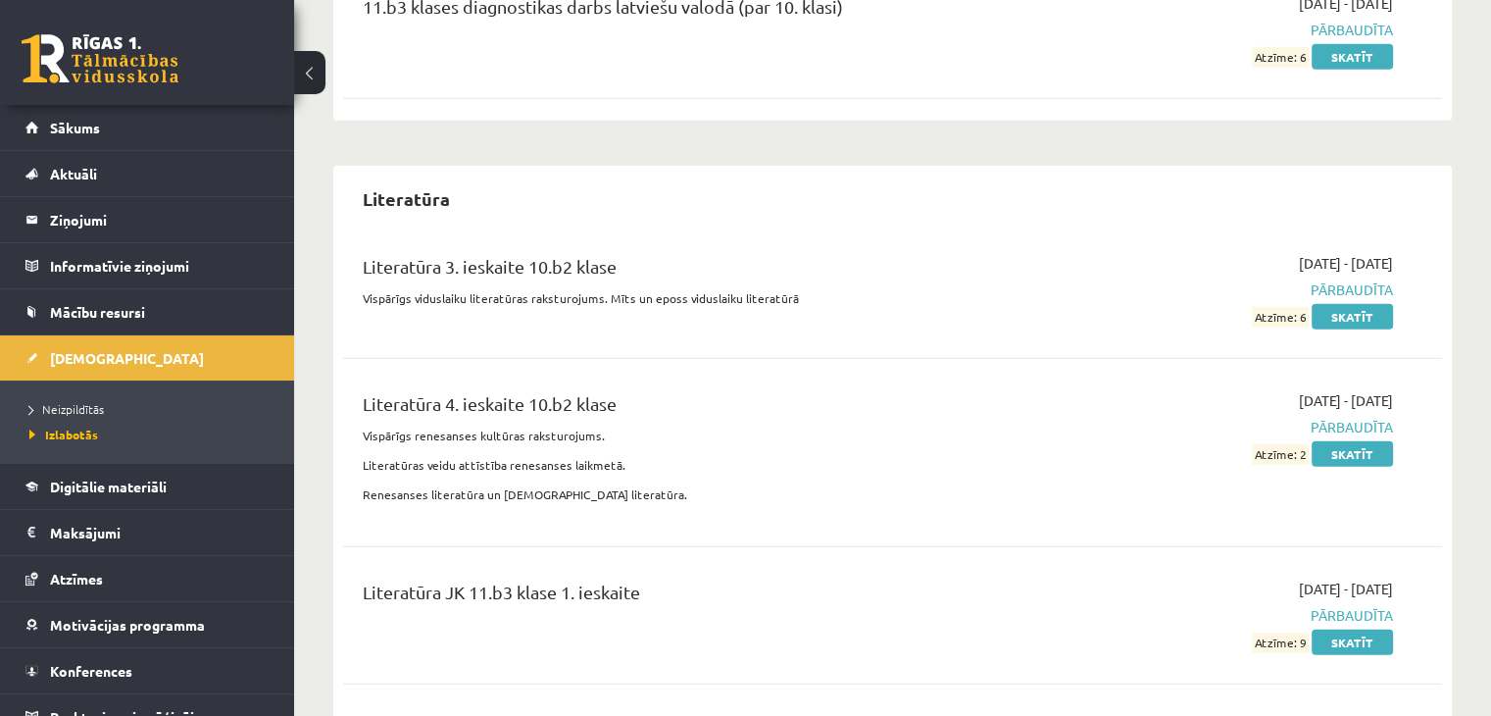
scroll to position [4991, 0]
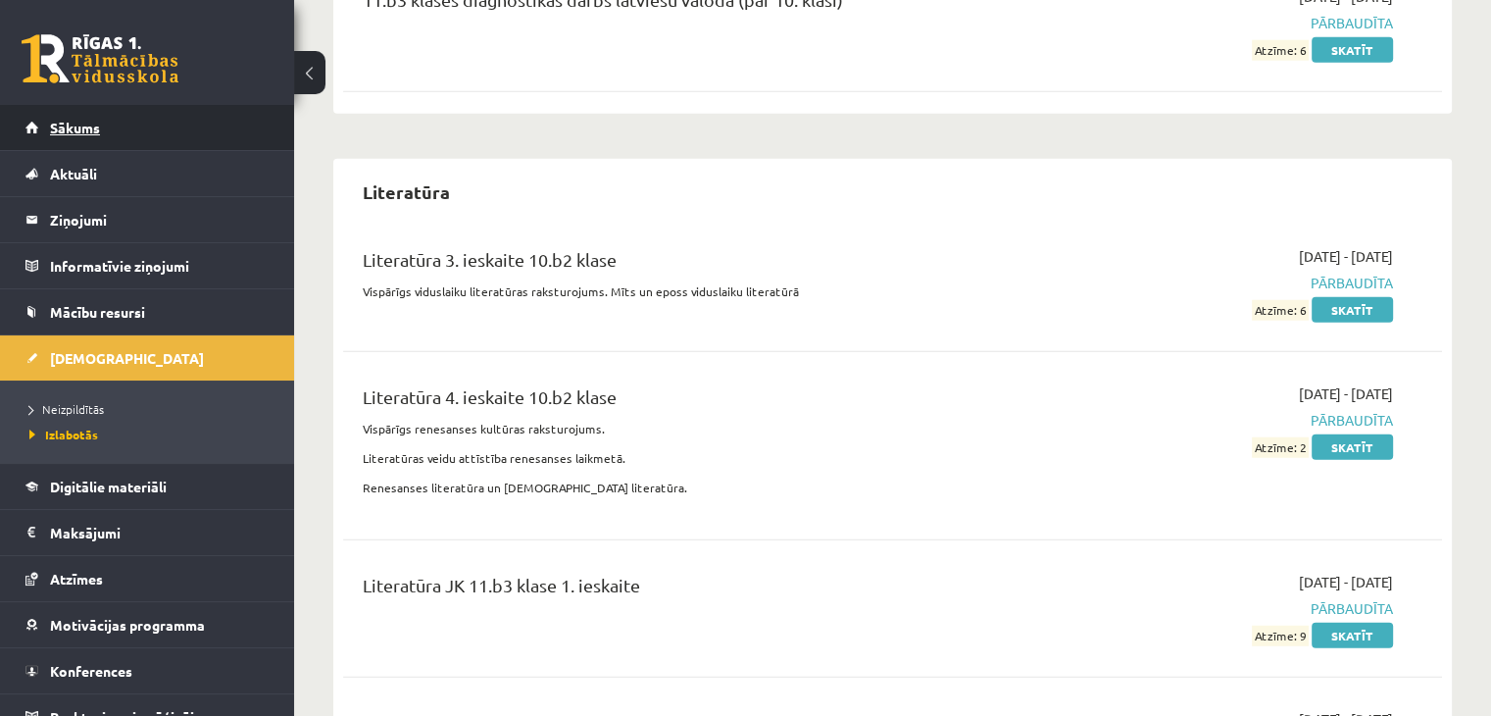
click at [212, 134] on link "Sākums" at bounding box center [147, 127] width 244 height 45
